Goal: Information Seeking & Learning: Learn about a topic

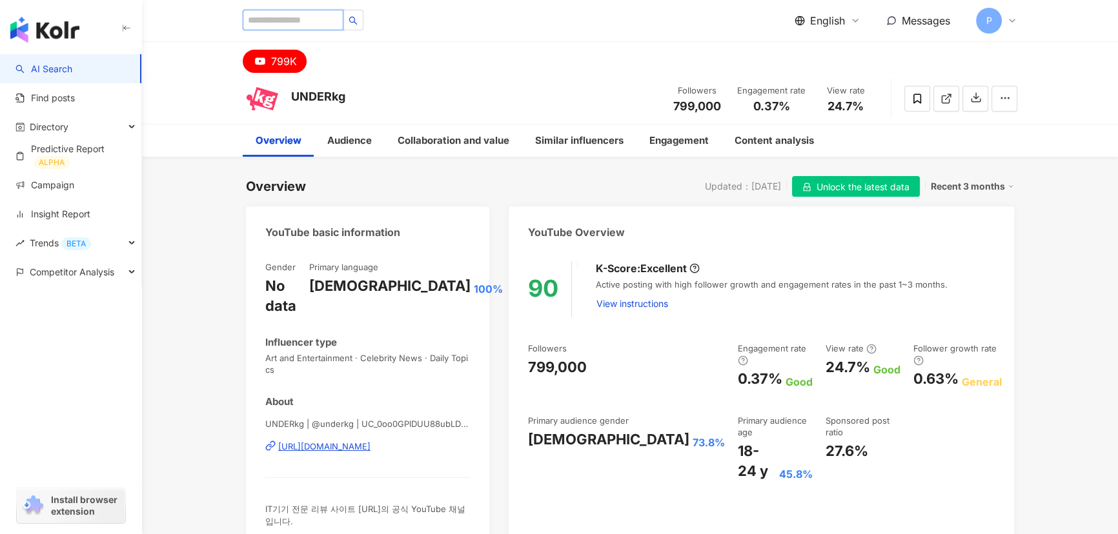
type input "*"
click at [284, 34] on div "Find influencers with " z " in their name, description, or posts English Messag…" at bounding box center [630, 20] width 774 height 41
click at [292, 20] on input "search" at bounding box center [293, 20] width 101 height 21
type input "*"
click at [335, 26] on input "*" at bounding box center [293, 20] width 101 height 21
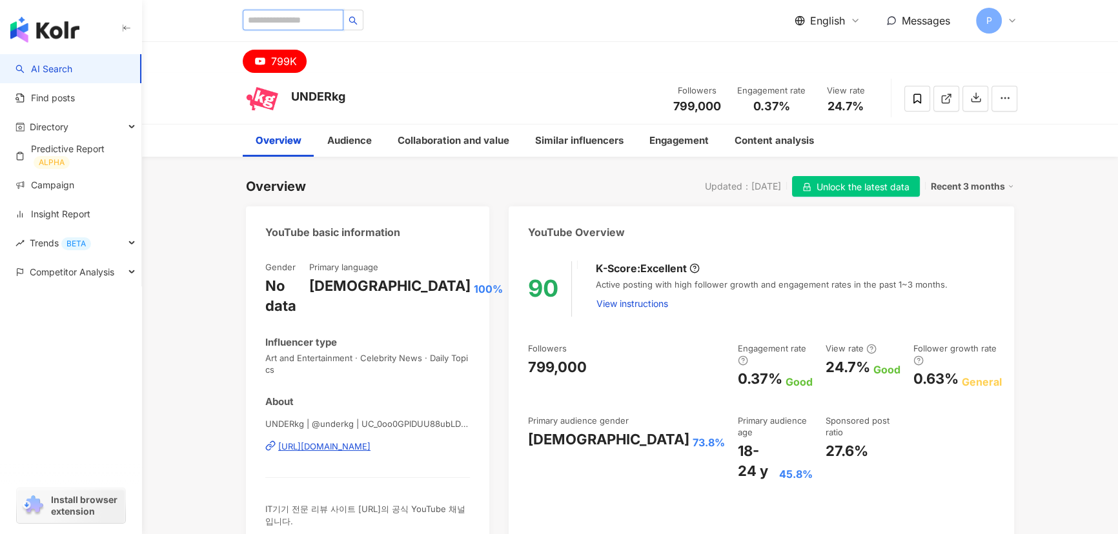
type input "*"
type input "***"
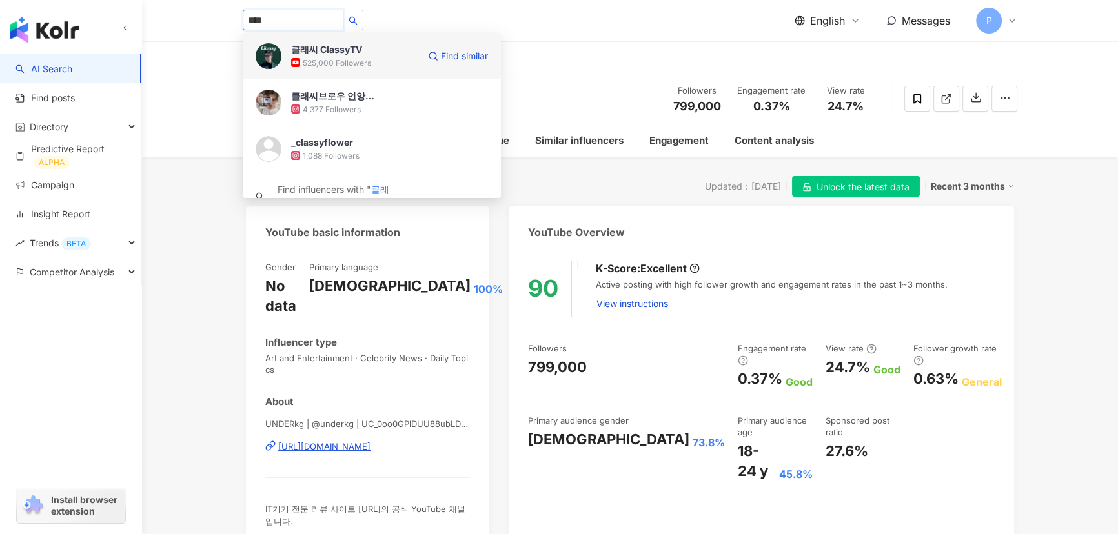
click at [351, 58] on div "525,000 Followers" at bounding box center [337, 62] width 68 height 11
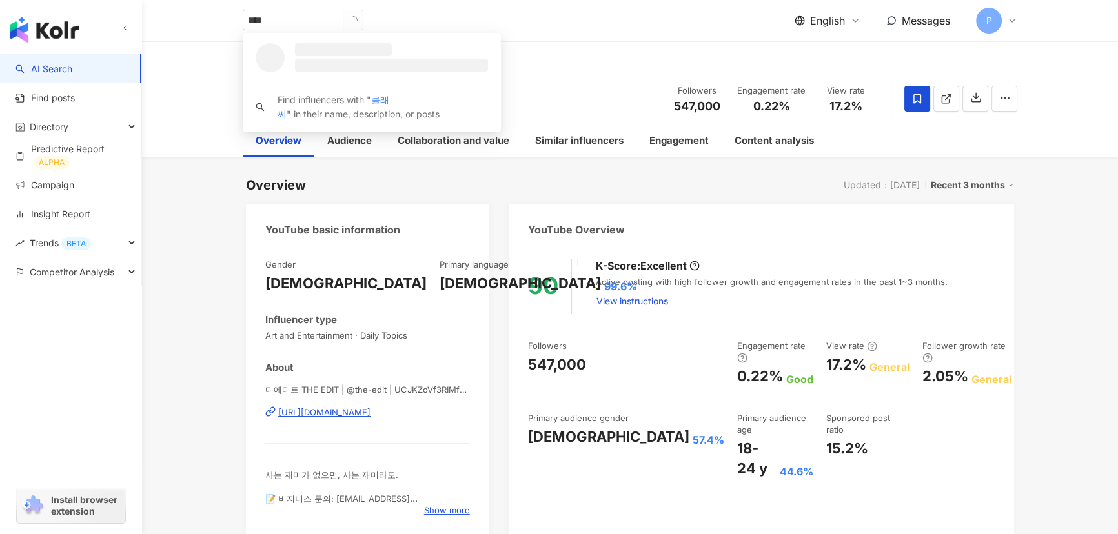
type input "***"
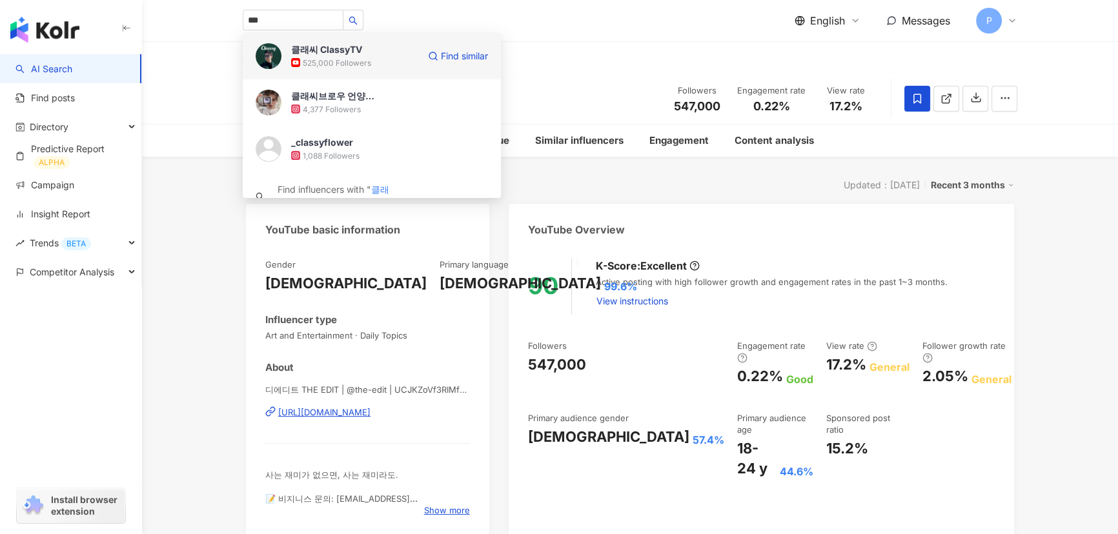
click at [326, 57] on div "525,000 Followers" at bounding box center [337, 62] width 68 height 11
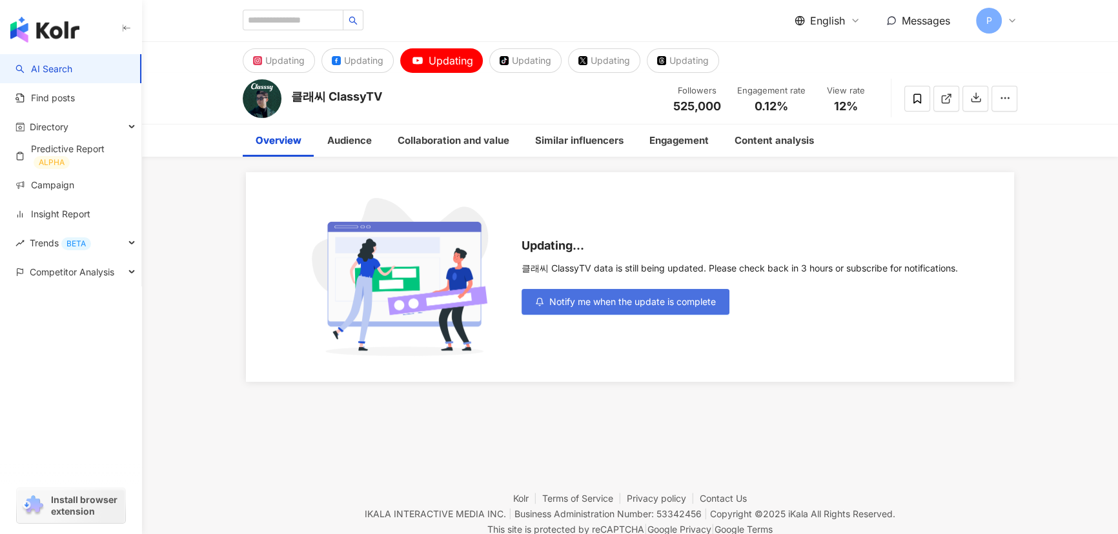
click at [671, 302] on span "Notify me when the update is complete" at bounding box center [632, 302] width 167 height 10
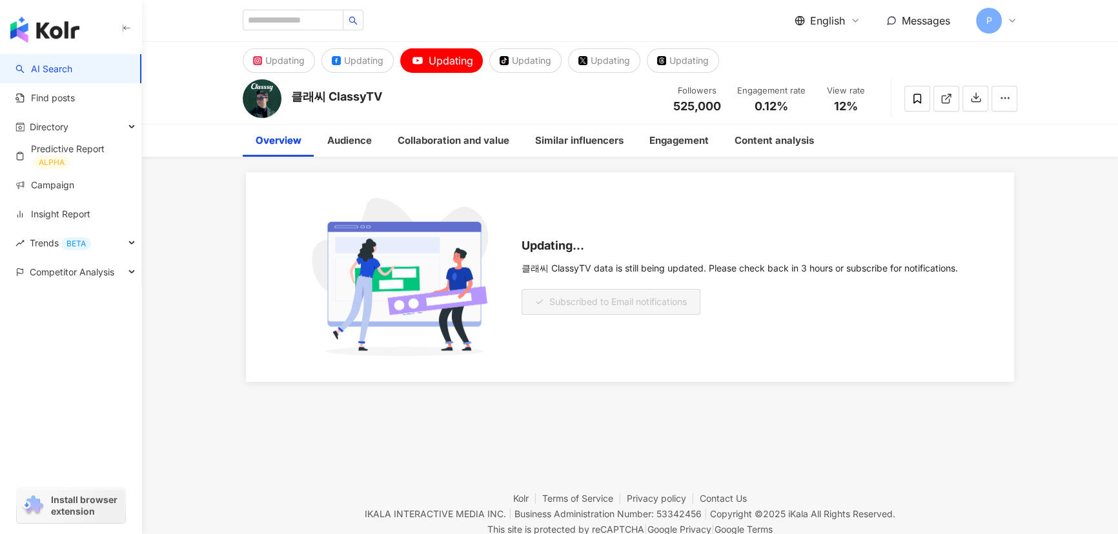
click at [361, 3] on div "English Messages P" at bounding box center [630, 20] width 774 height 41
click at [327, 12] on input "search" at bounding box center [293, 20] width 101 height 21
type input "****"
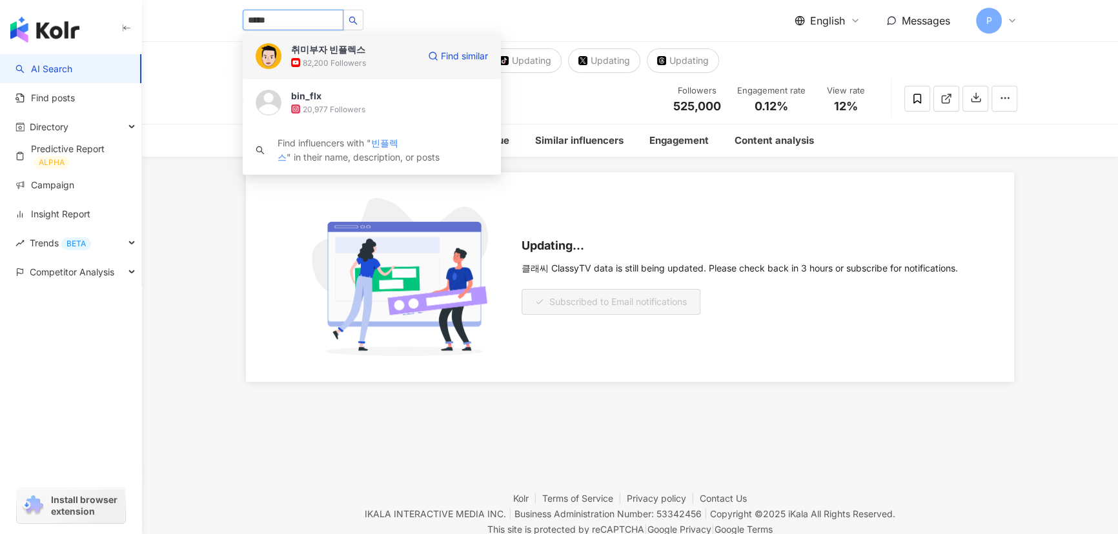
click at [334, 58] on div "82,200 Followers" at bounding box center [334, 62] width 63 height 11
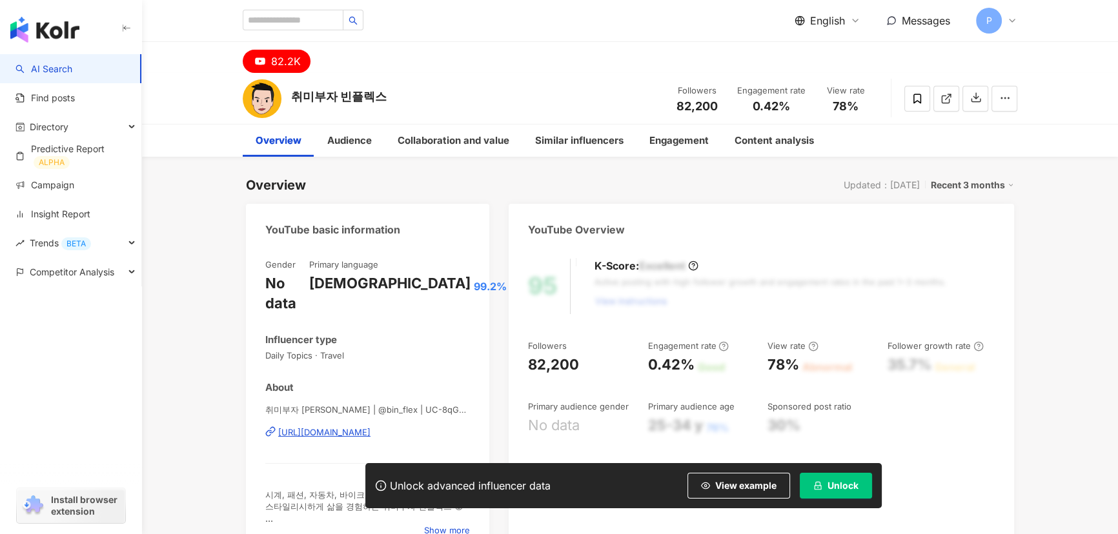
click at [831, 481] on span "Unlock" at bounding box center [842, 486] width 31 height 10
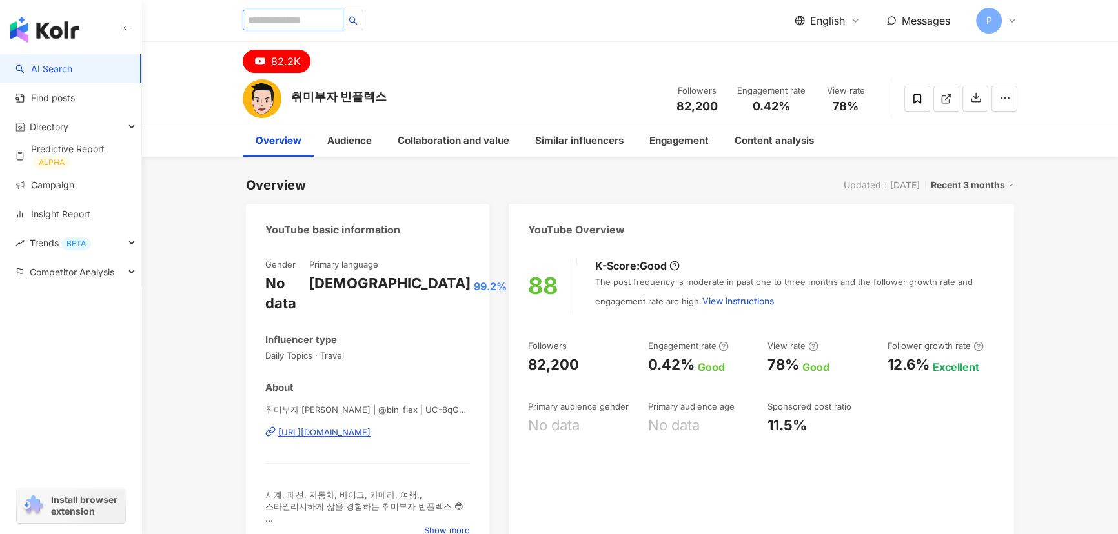
click at [312, 22] on input "search" at bounding box center [293, 20] width 101 height 21
type input "*"
type input "***"
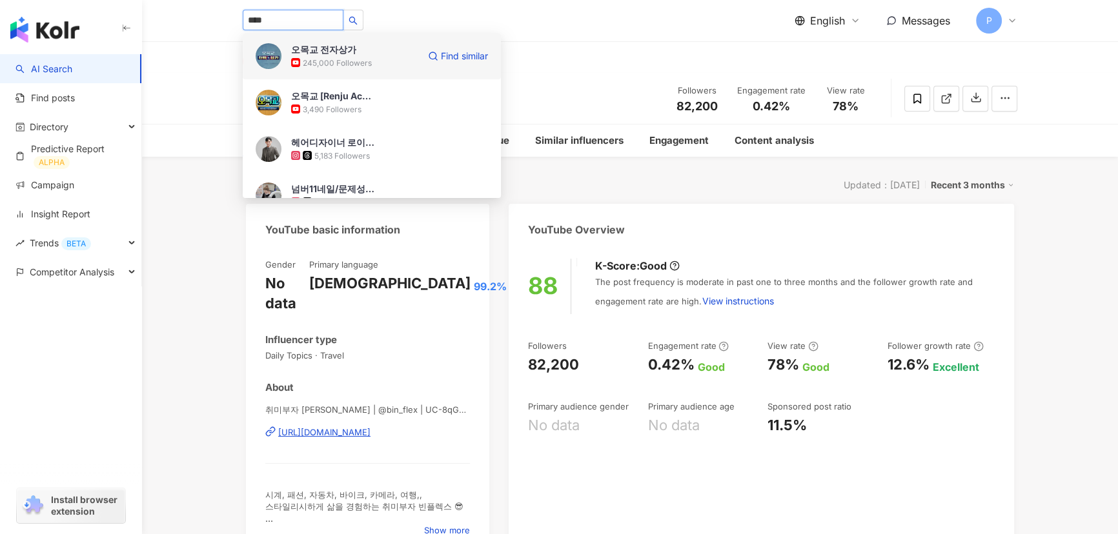
click at [347, 62] on div "245,000 Followers" at bounding box center [337, 62] width 69 height 11
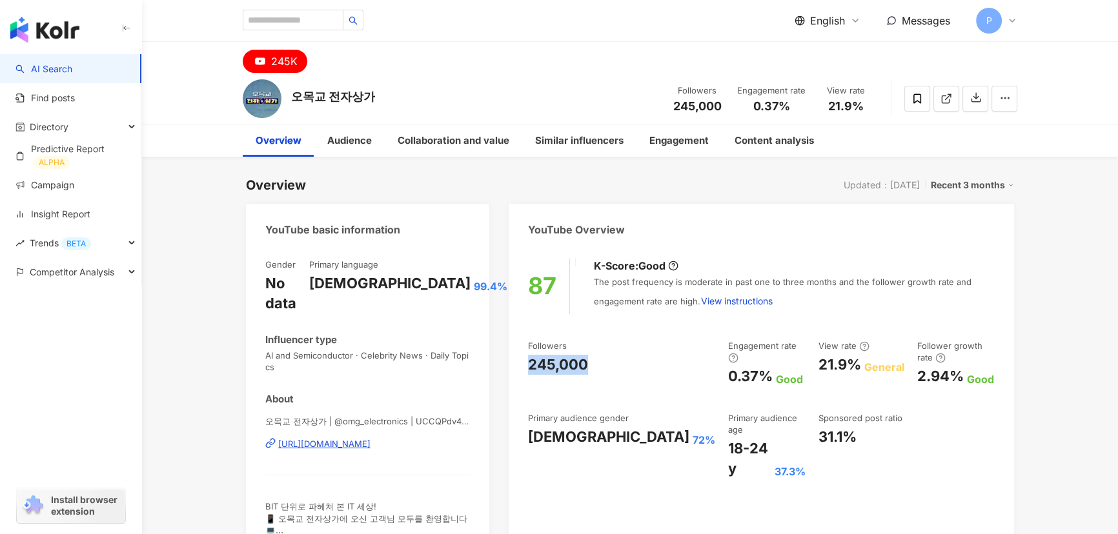
drag, startPoint x: 592, startPoint y: 367, endPoint x: 522, endPoint y: 365, distance: 70.4
click at [522, 365] on div "87 K-Score : Good The post frequency is moderate in past one to three months an…" at bounding box center [761, 406] width 505 height 321
click at [563, 361] on div "245,000" at bounding box center [558, 365] width 60 height 20
drag, startPoint x: 694, startPoint y: 363, endPoint x: 646, endPoint y: 358, distance: 48.7
click at [646, 358] on div "Followers 245,000 Engagement rate 0.37% Good View rate 21.9% General Follower g…" at bounding box center [761, 409] width 467 height 139
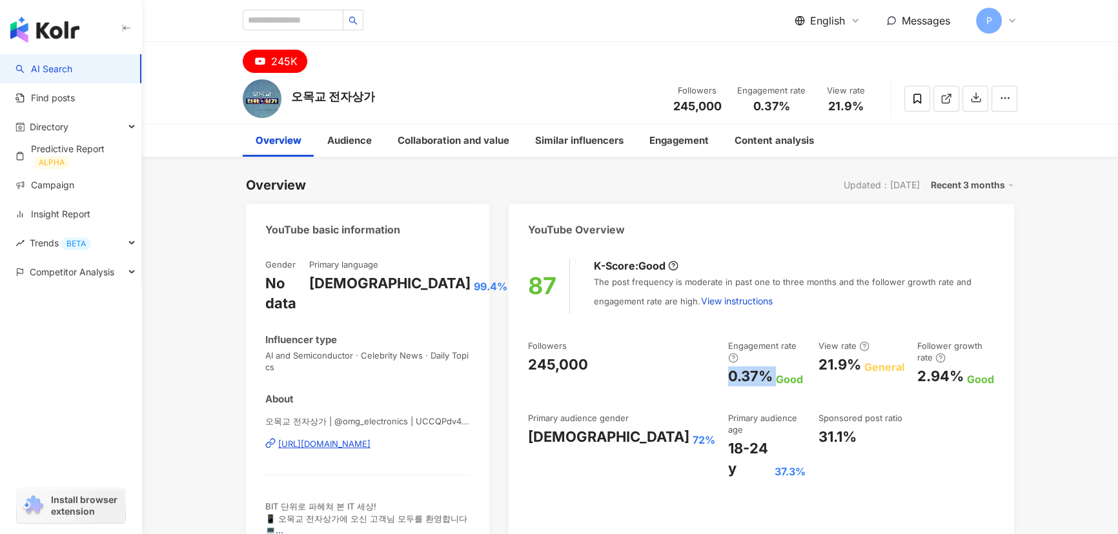
copy div "0.37%"
drag, startPoint x: 809, startPoint y: 373, endPoint x: 762, endPoint y: 366, distance: 47.0
click at [762, 366] on div "Followers 245,000 Engagement rate 0.37% Good View rate 21.9% General Follower g…" at bounding box center [761, 409] width 467 height 139
copy div "21.9%"
drag, startPoint x: 891, startPoint y: 361, endPoint x: 928, endPoint y: 372, distance: 38.8
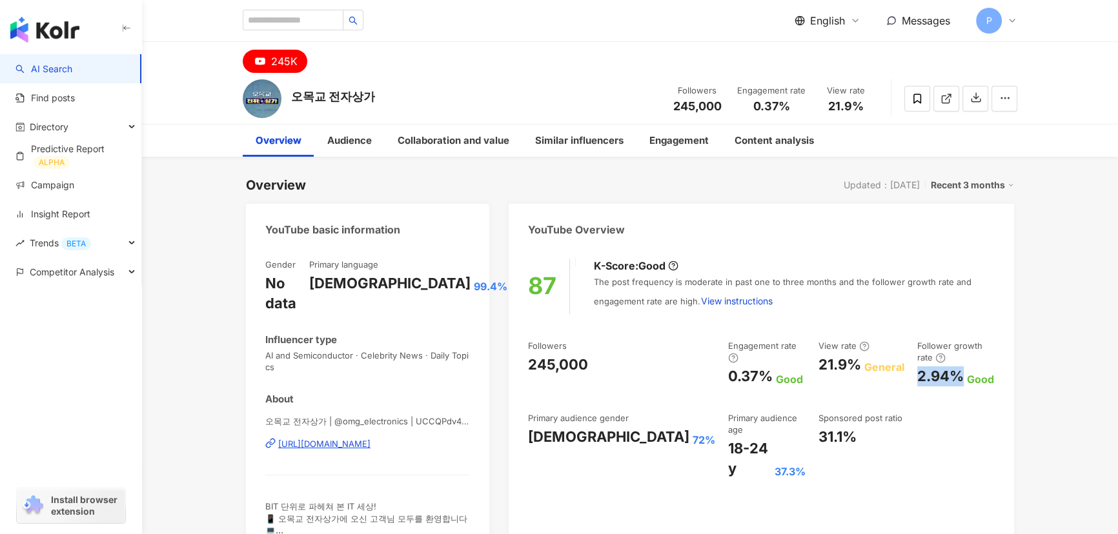
click at [928, 372] on div "2.94%" at bounding box center [940, 377] width 46 height 20
copy div "2.94%"
drag, startPoint x: 530, startPoint y: 428, endPoint x: 594, endPoint y: 427, distance: 63.9
click at [594, 427] on div "Male 72%" at bounding box center [621, 437] width 187 height 20
copy div "Male 72%"
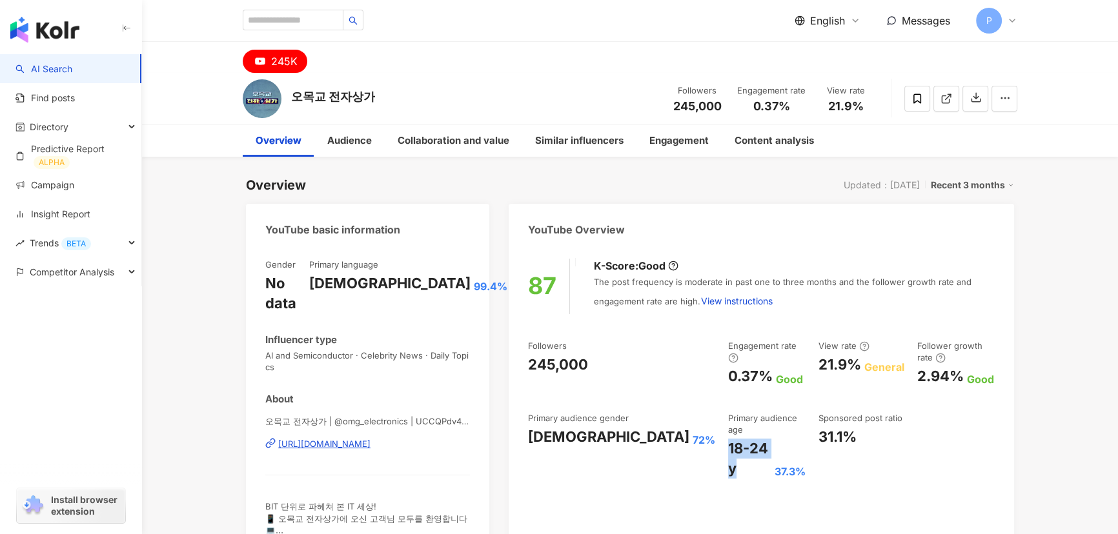
drag, startPoint x: 645, startPoint y: 425, endPoint x: 696, endPoint y: 421, distance: 51.1
click at [696, 421] on div "Followers 245,000 Engagement rate 0.37% Good View rate 21.9% General Follower g…" at bounding box center [761, 409] width 467 height 139
copy div "18-24 y"
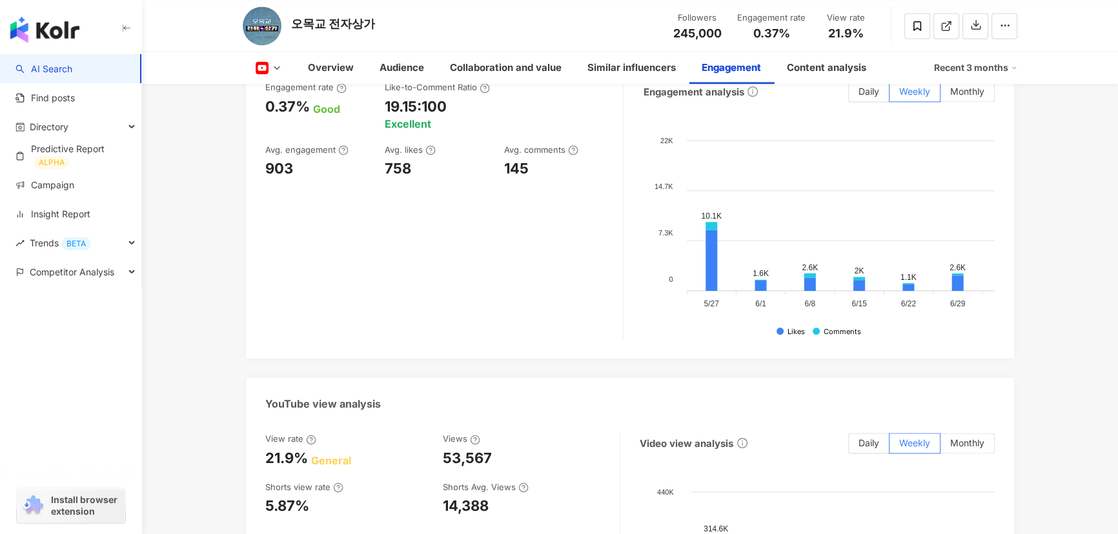
scroll to position [2170, 0]
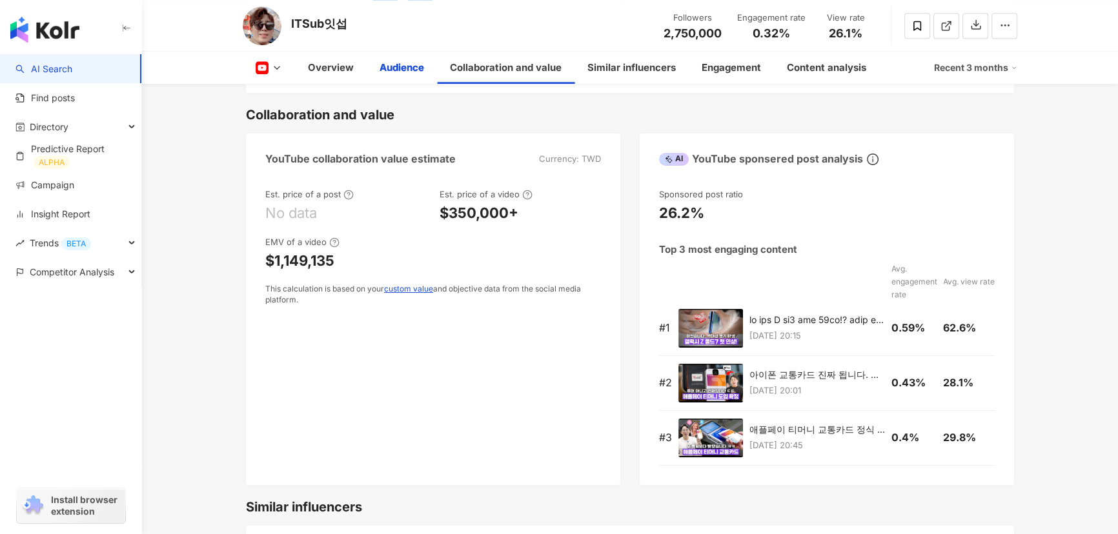
scroll to position [1115, 0]
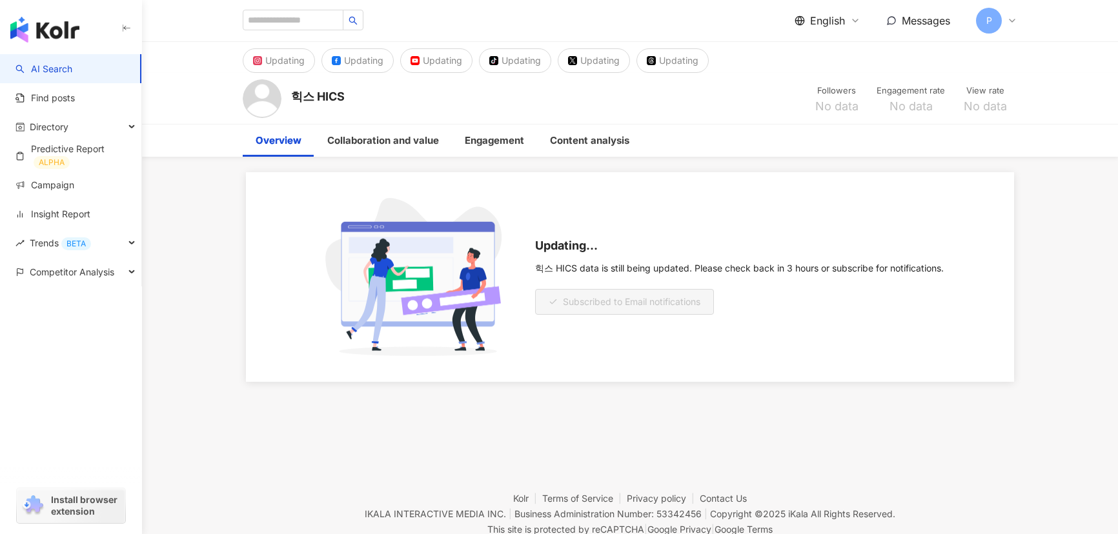
click at [301, 19] on input "search" at bounding box center [293, 20] width 101 height 21
type input "*"
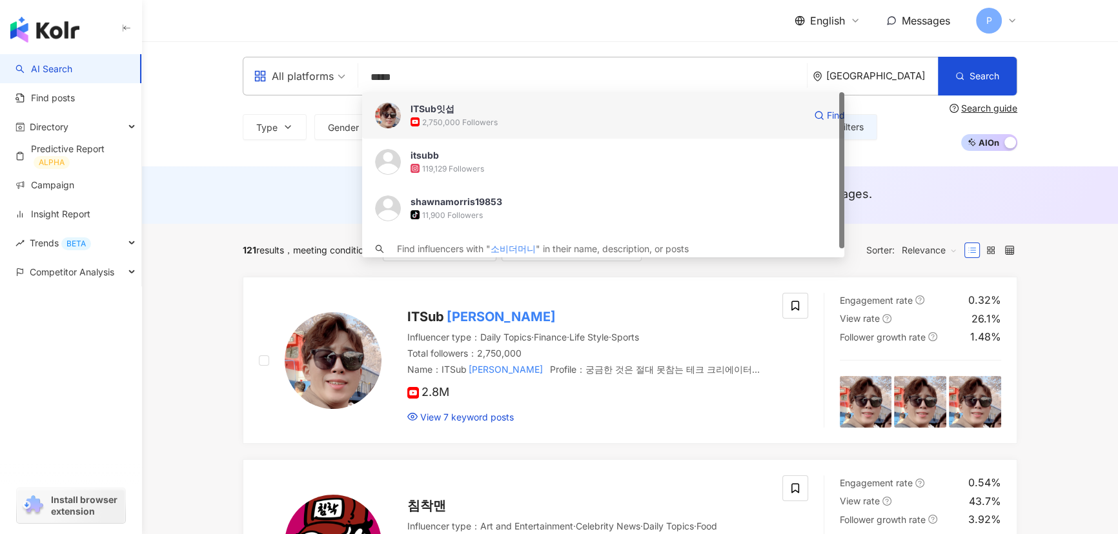
type input "*****"
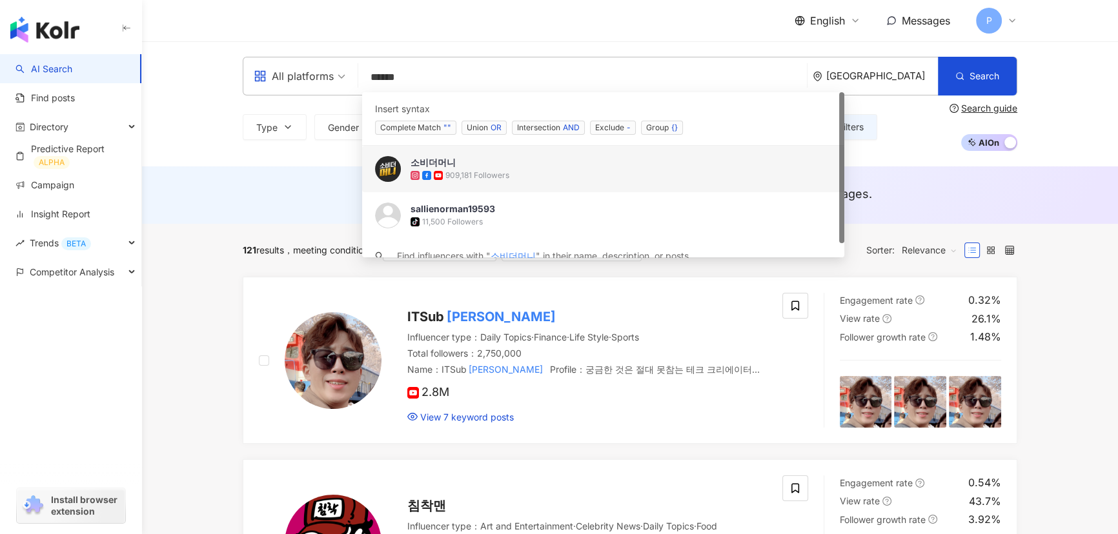
click at [467, 169] on div "909,181 Followers" at bounding box center [620, 175] width 421 height 13
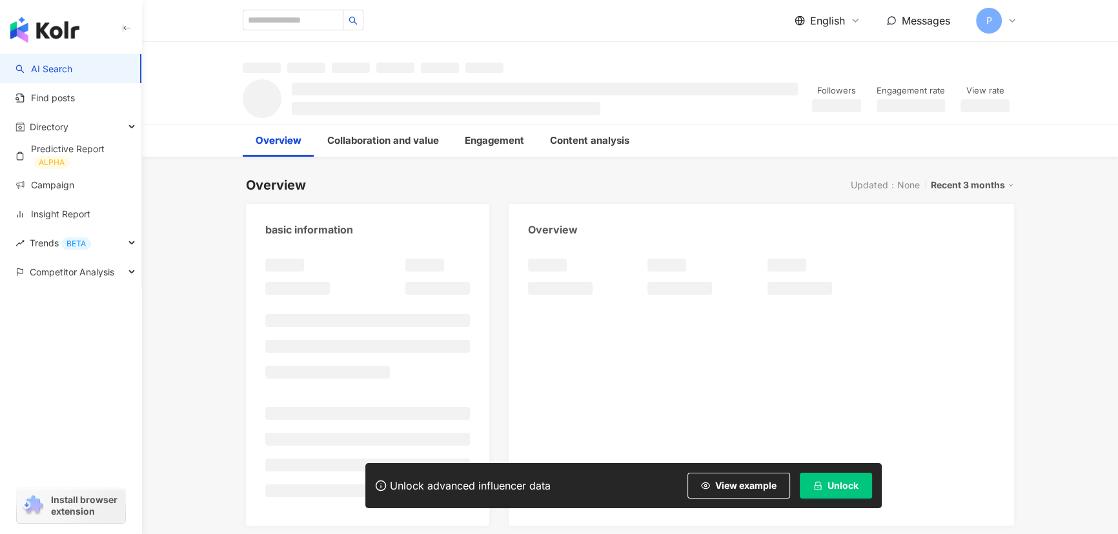
click at [832, 485] on span "Unlock" at bounding box center [842, 486] width 31 height 10
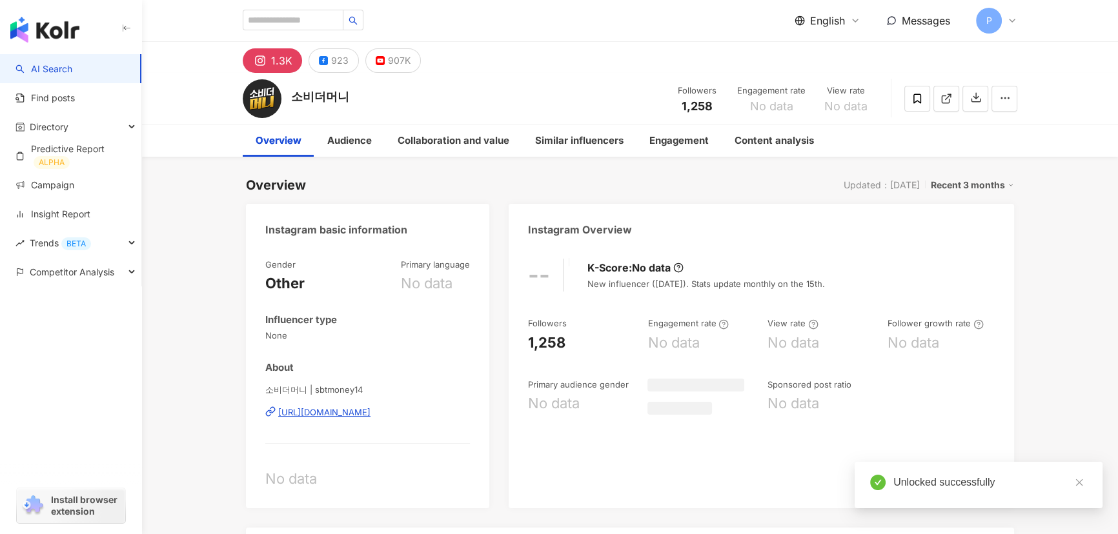
click at [1084, 481] on link at bounding box center [1079, 483] width 16 height 16
click at [406, 50] on div "1.3K 923 907K" at bounding box center [332, 60] width 178 height 25
click at [405, 53] on div "907K" at bounding box center [399, 61] width 23 height 18
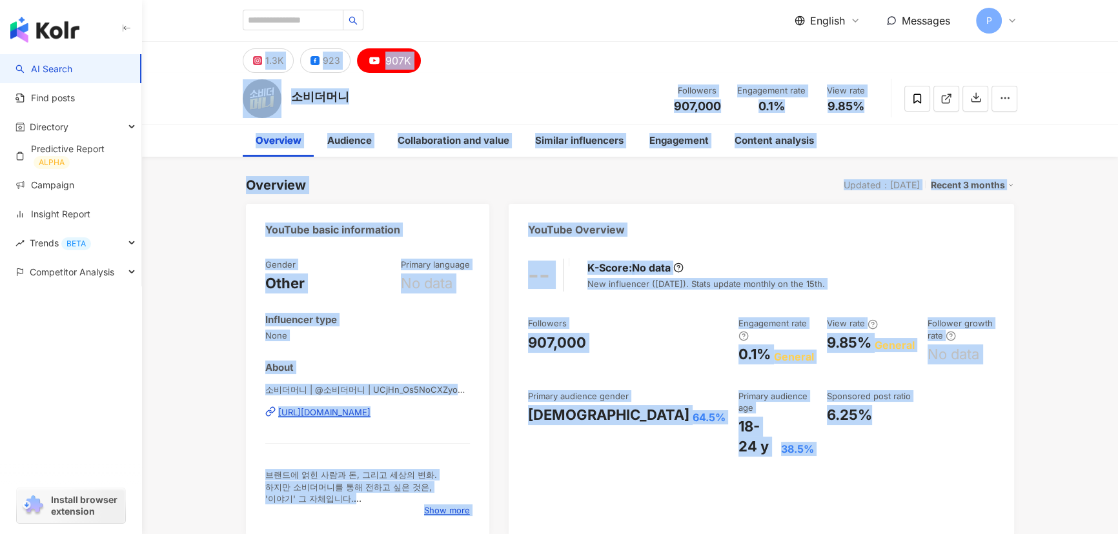
drag, startPoint x: 226, startPoint y: 58, endPoint x: 941, endPoint y: 465, distance: 822.9
click at [941, 465] on div "-- K-Score : No data New influencer (within 30 days). Stats update monthly on t…" at bounding box center [761, 391] width 505 height 290
drag, startPoint x: 908, startPoint y: 421, endPoint x: 334, endPoint y: 112, distance: 651.7
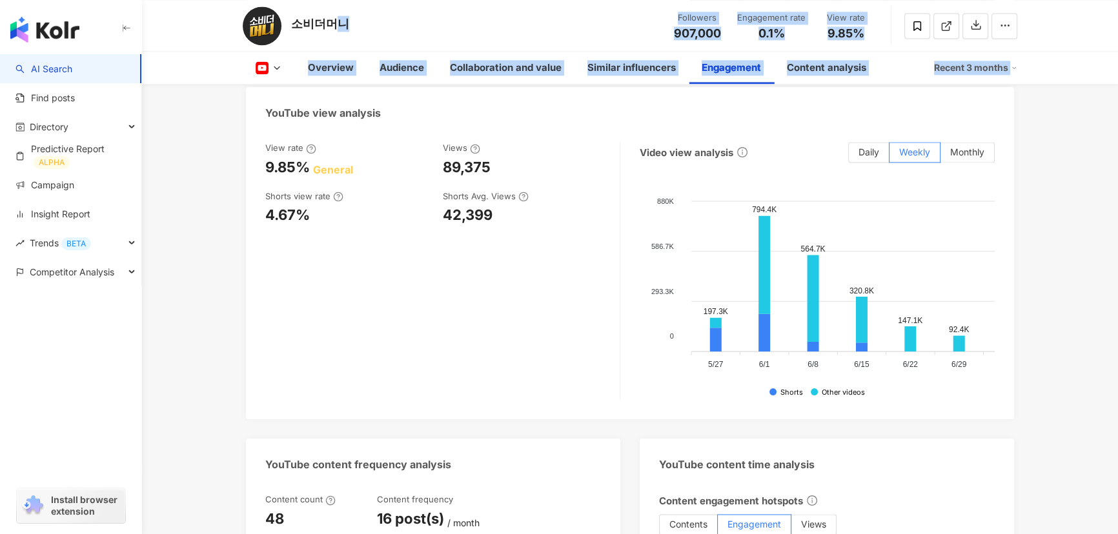
scroll to position [2464, 0]
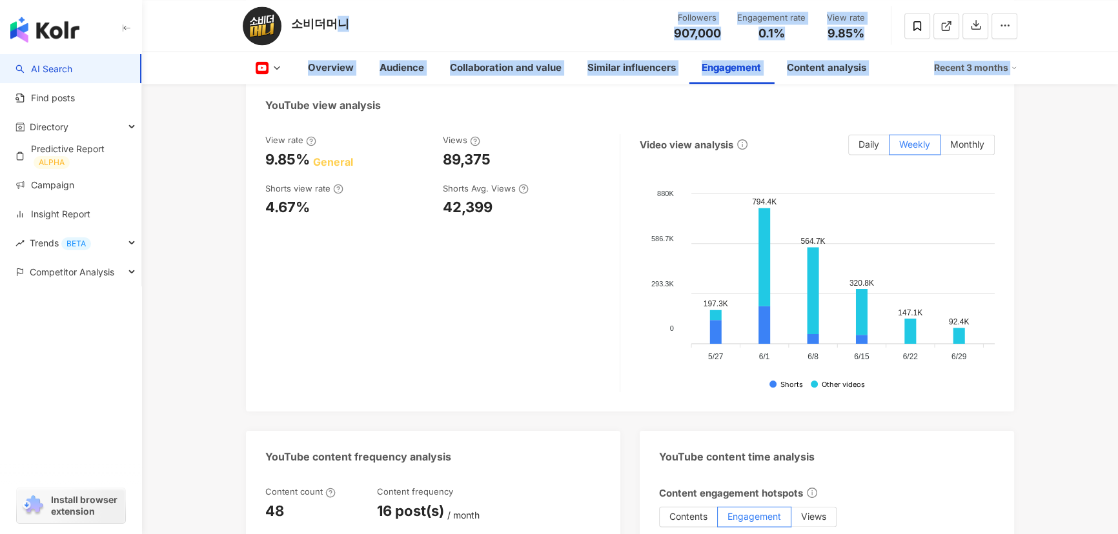
click at [520, 299] on div "YouTube engagement analysis Engagement rate 0.1% General Like-to-Comment Ratio …" at bounding box center [630, 281] width 768 height 1106
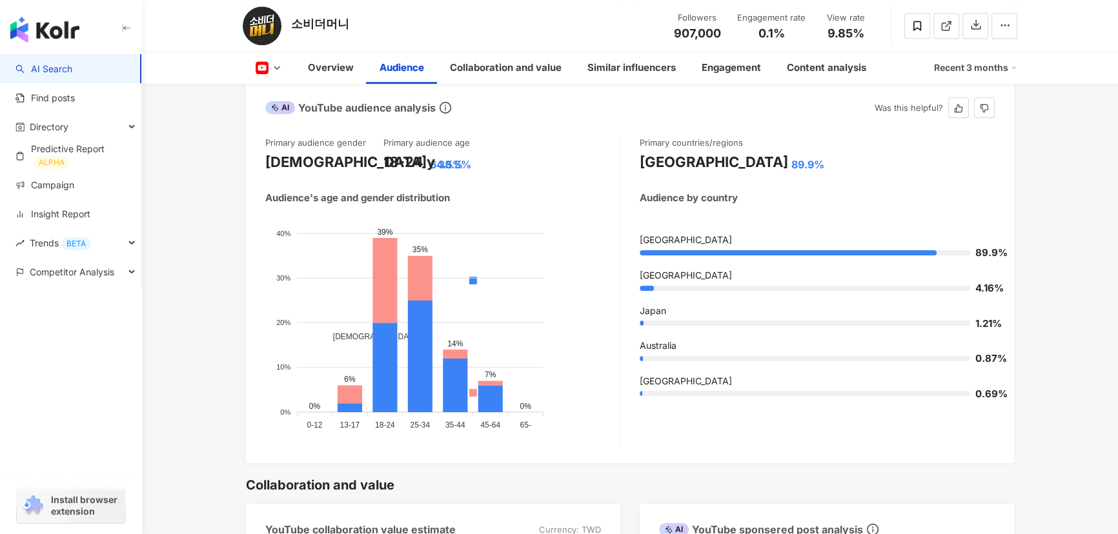
scroll to position [1173, 0]
drag, startPoint x: 382, startPoint y: 158, endPoint x: 489, endPoint y: 168, distance: 107.0
click at [489, 168] on div "Primary audience gender Male 64.5% Primary audience age 18-24 y 38.5%" at bounding box center [442, 154] width 354 height 35
click at [483, 163] on div "18-24 y 38.5%" at bounding box center [442, 163] width 118 height 20
drag, startPoint x: 430, startPoint y: 167, endPoint x: 384, endPoint y: 168, distance: 45.8
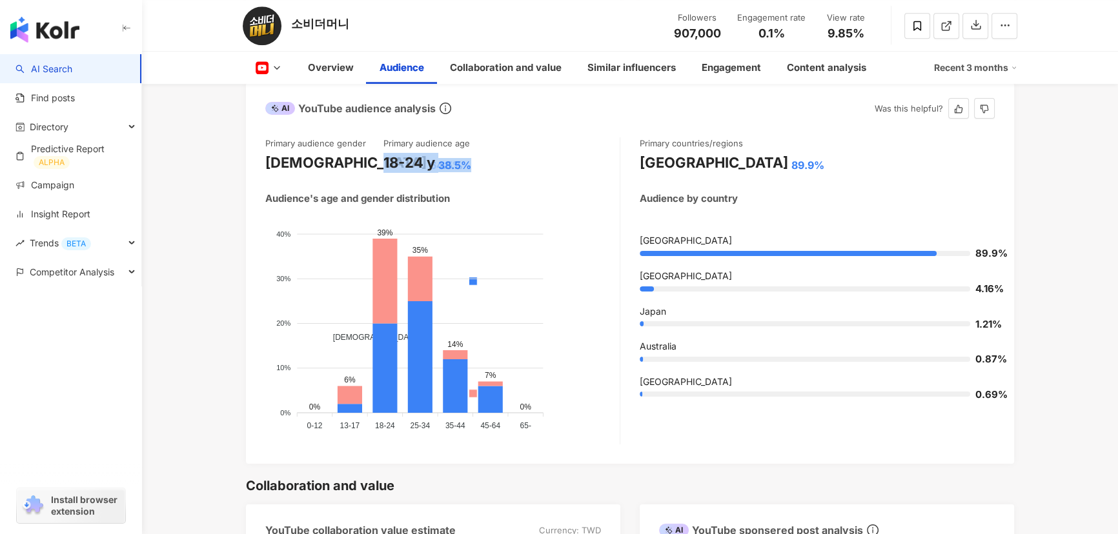
click at [384, 168] on div "18-24 y 38.5%" at bounding box center [442, 163] width 118 height 20
copy div "18-24 y 38.5%"
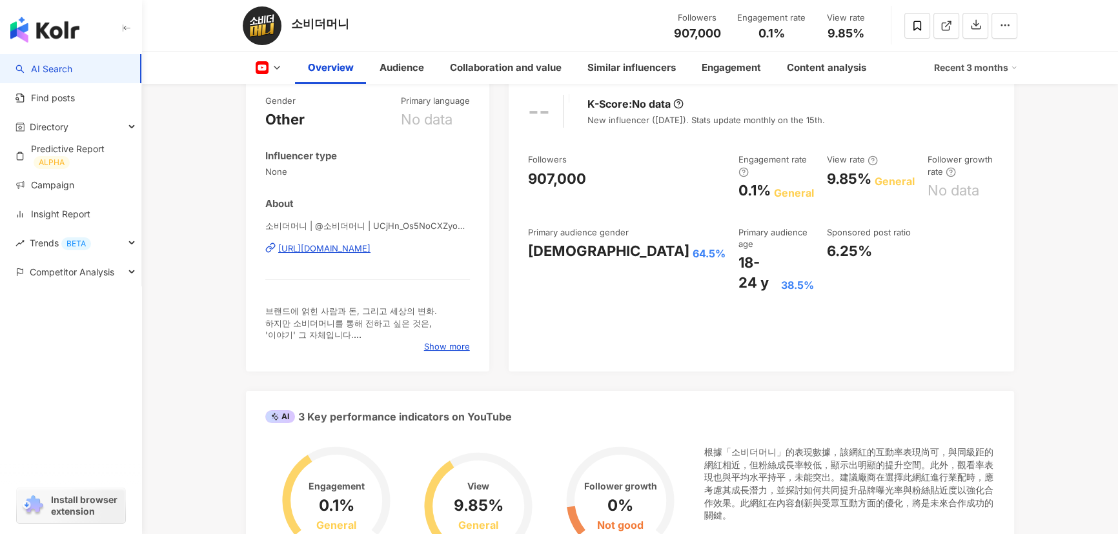
scroll to position [0, 0]
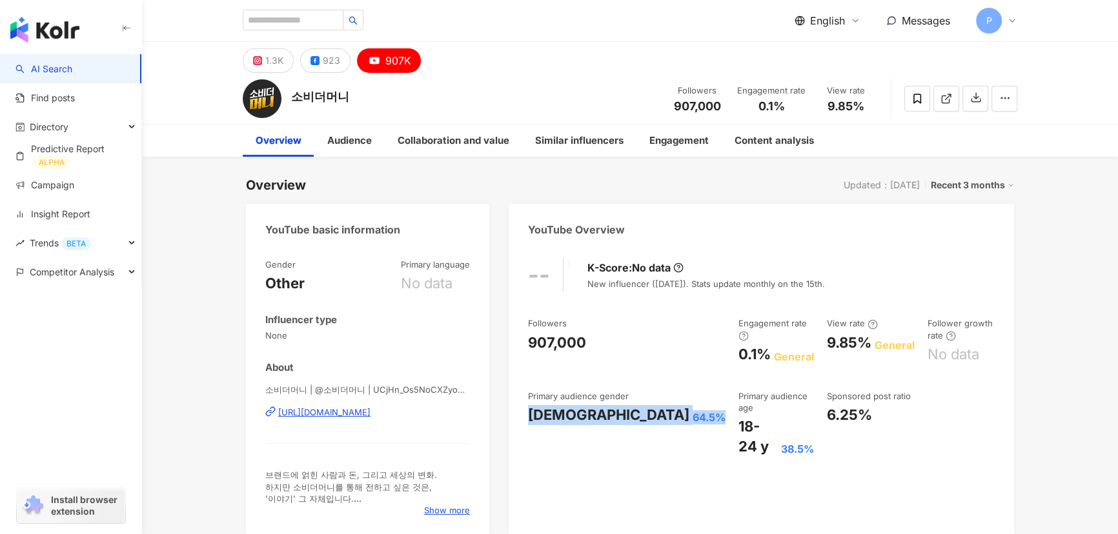
drag, startPoint x: 523, startPoint y: 402, endPoint x: 618, endPoint y: 411, distance: 95.3
click at [618, 411] on div "-- K-Score : No data New influencer (within 30 days). Stats update monthly on t…" at bounding box center [761, 391] width 505 height 290
copy div "Male 64.5%"
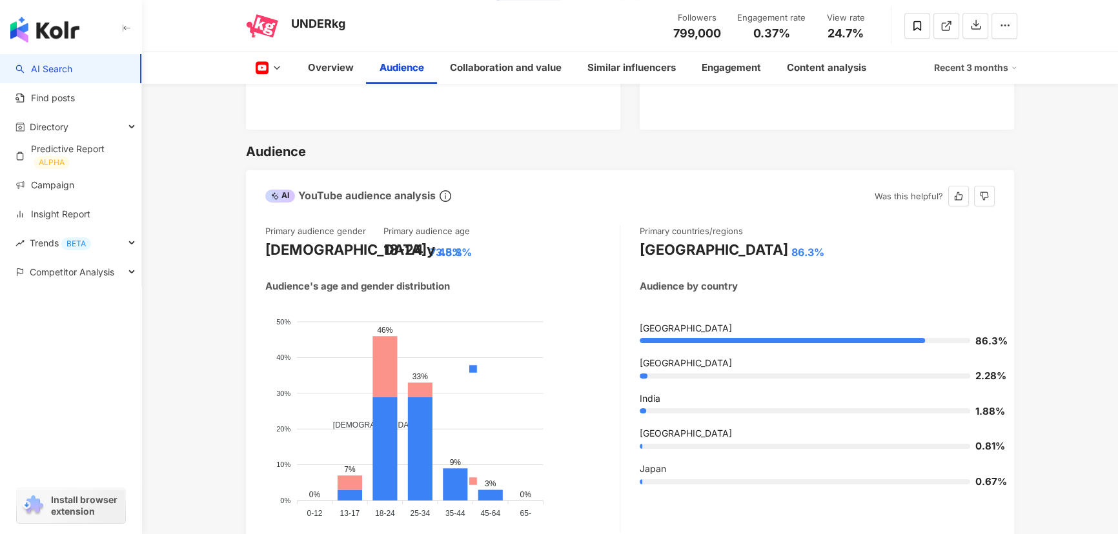
scroll to position [1115, 0]
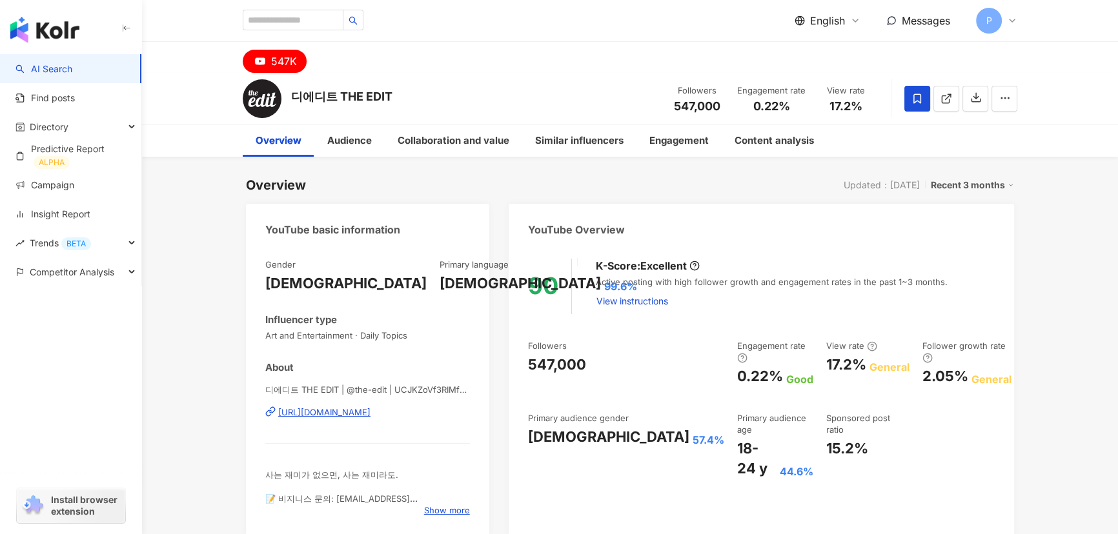
click at [744, 192] on div "Overview Updated：[DATE] Recent 3 months" at bounding box center [630, 185] width 768 height 18
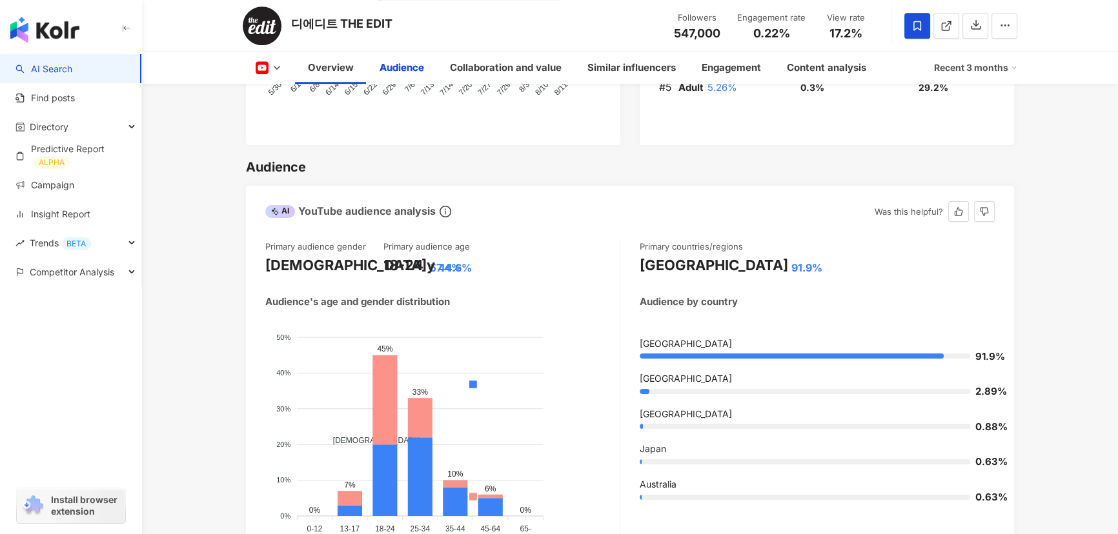
scroll to position [1115, 0]
